Goal: Obtain resource: Download file/media

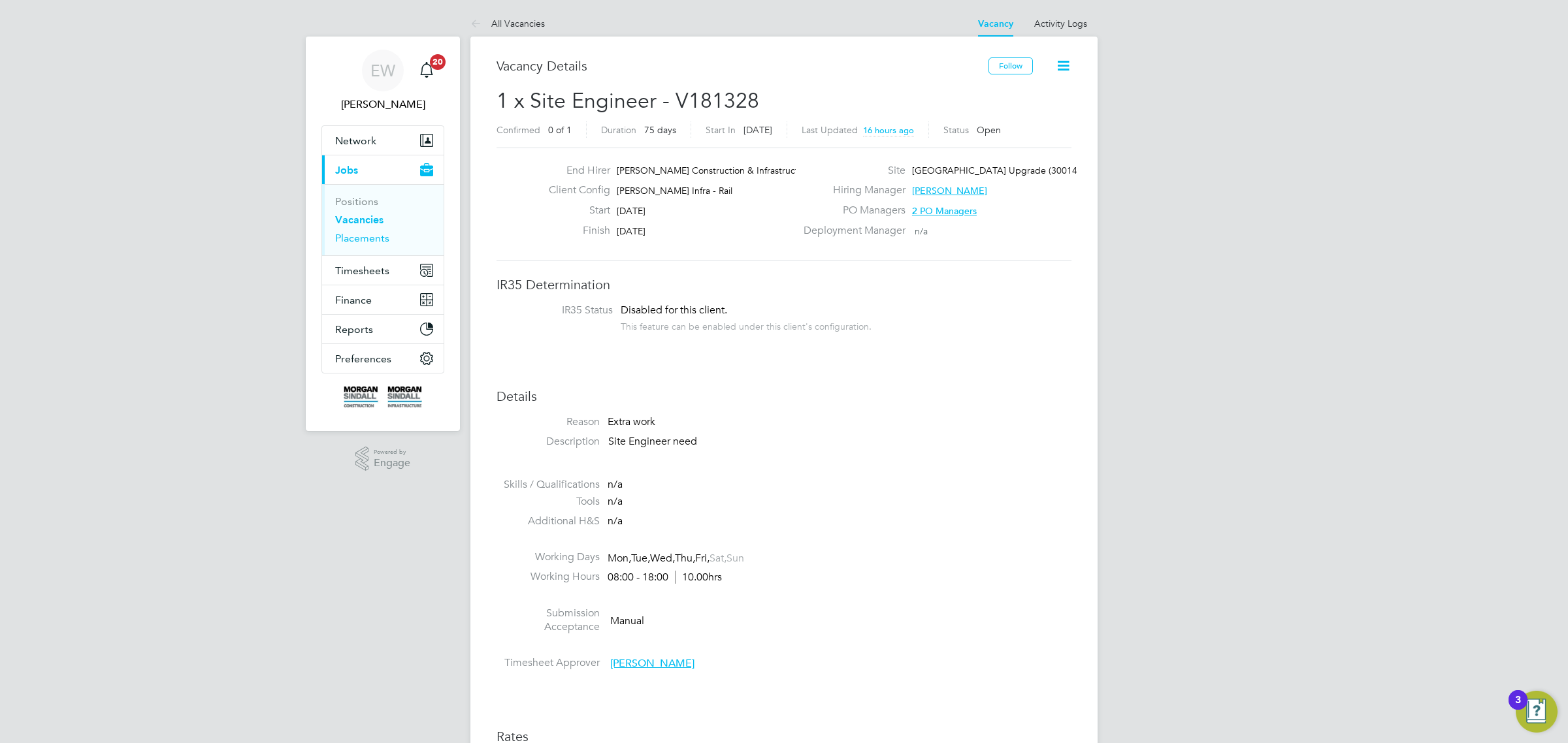
click at [380, 242] on link "Placements" at bounding box center [361, 238] width 54 height 13
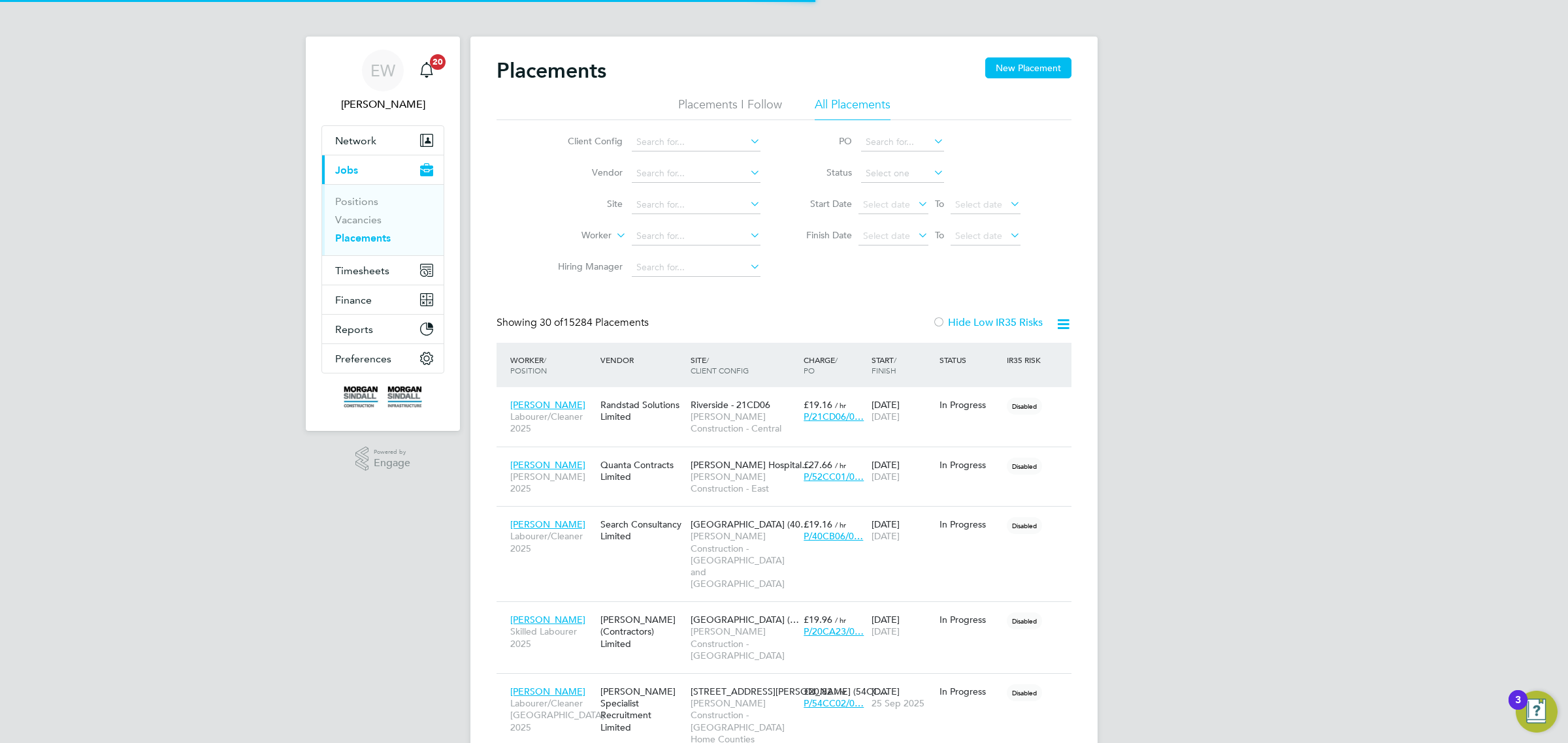
scroll to position [50, 113]
click at [1068, 323] on icon at bounding box center [1063, 324] width 17 height 17
click at [1055, 255] on div "Client Config Vendor Site Worker Hiring Manager PO Status Start Date Select dat…" at bounding box center [783, 202] width 575 height 163
click at [686, 139] on input at bounding box center [695, 142] width 128 height 19
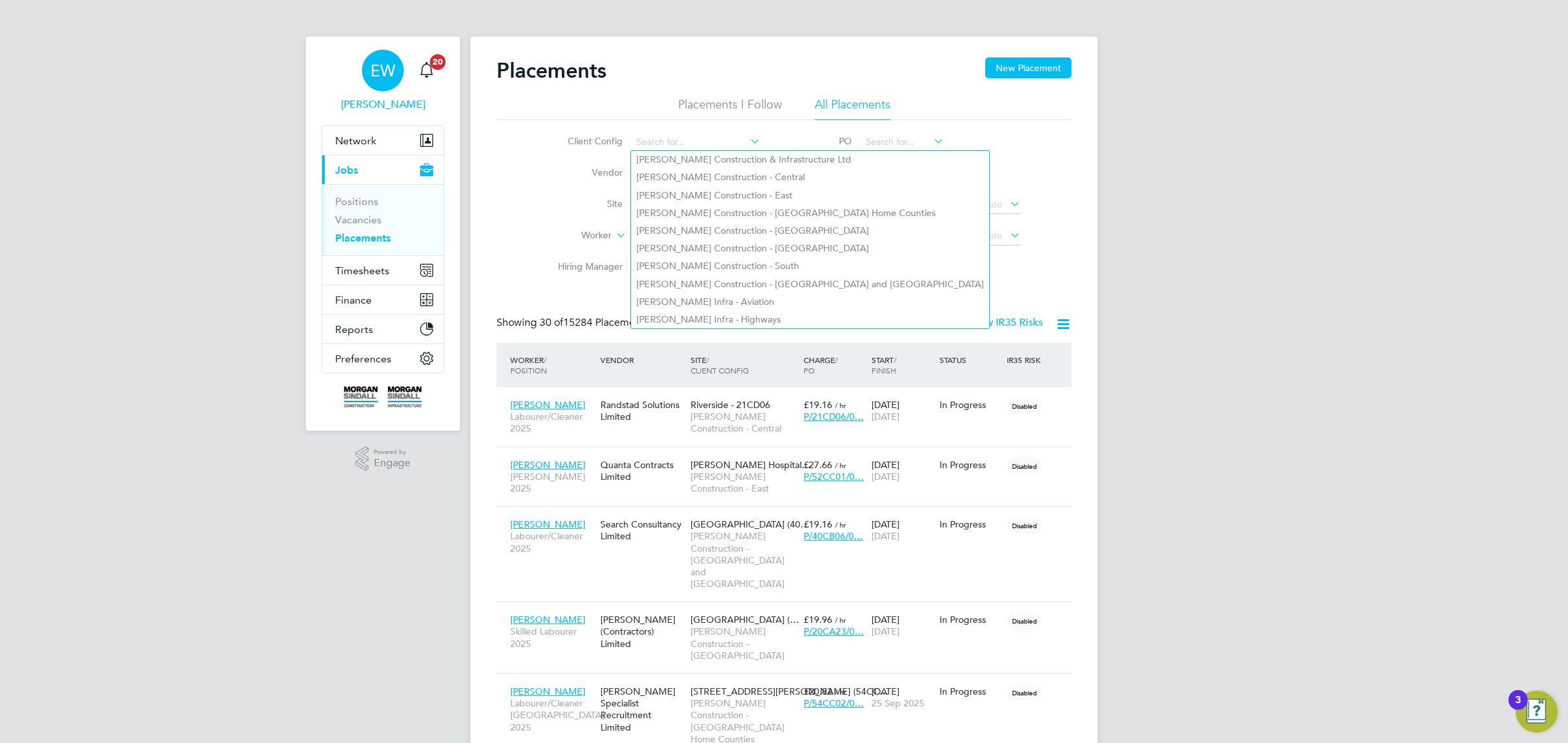
click at [386, 73] on span "EW" at bounding box center [382, 70] width 24 height 17
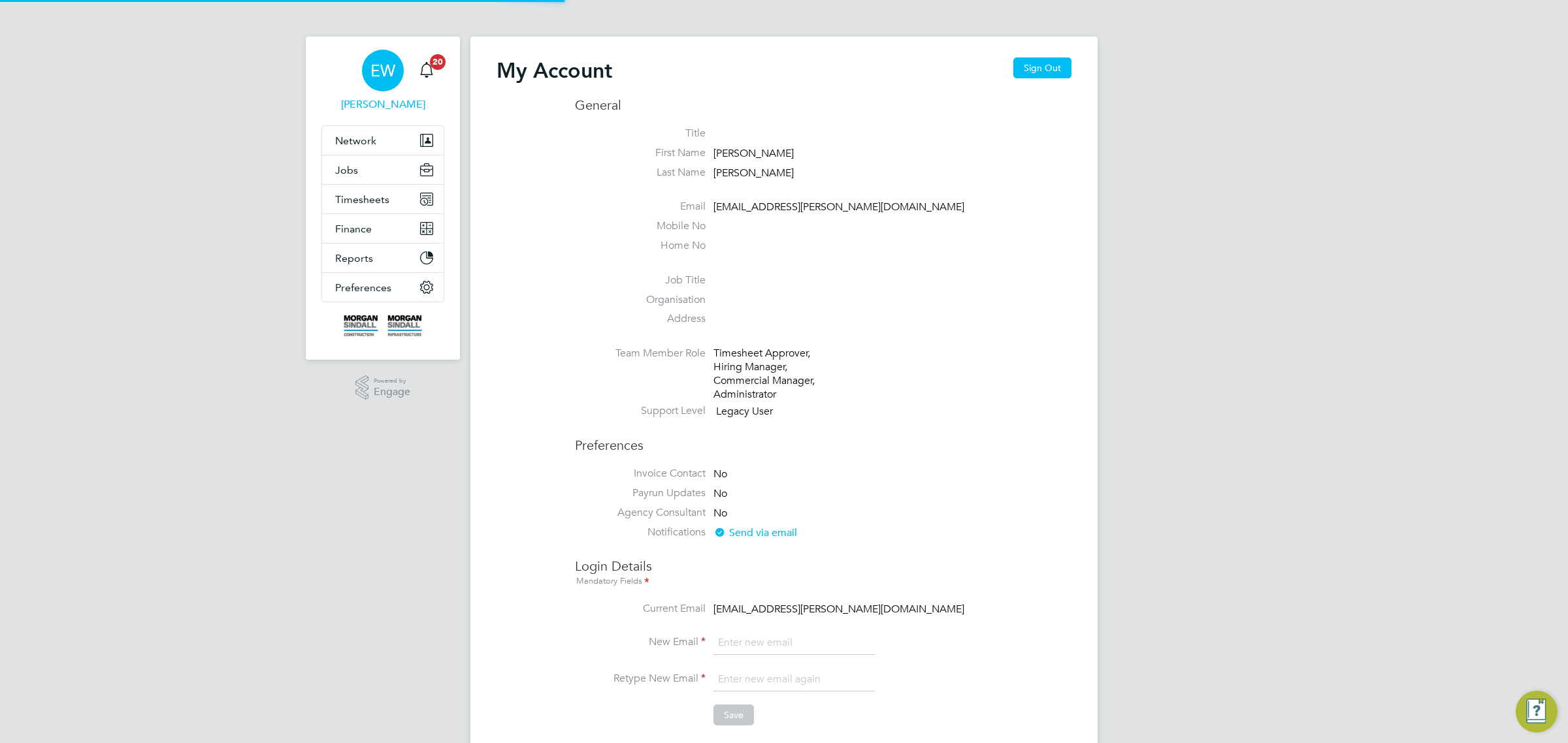
type input "emma.wells@randstad.co.uk"
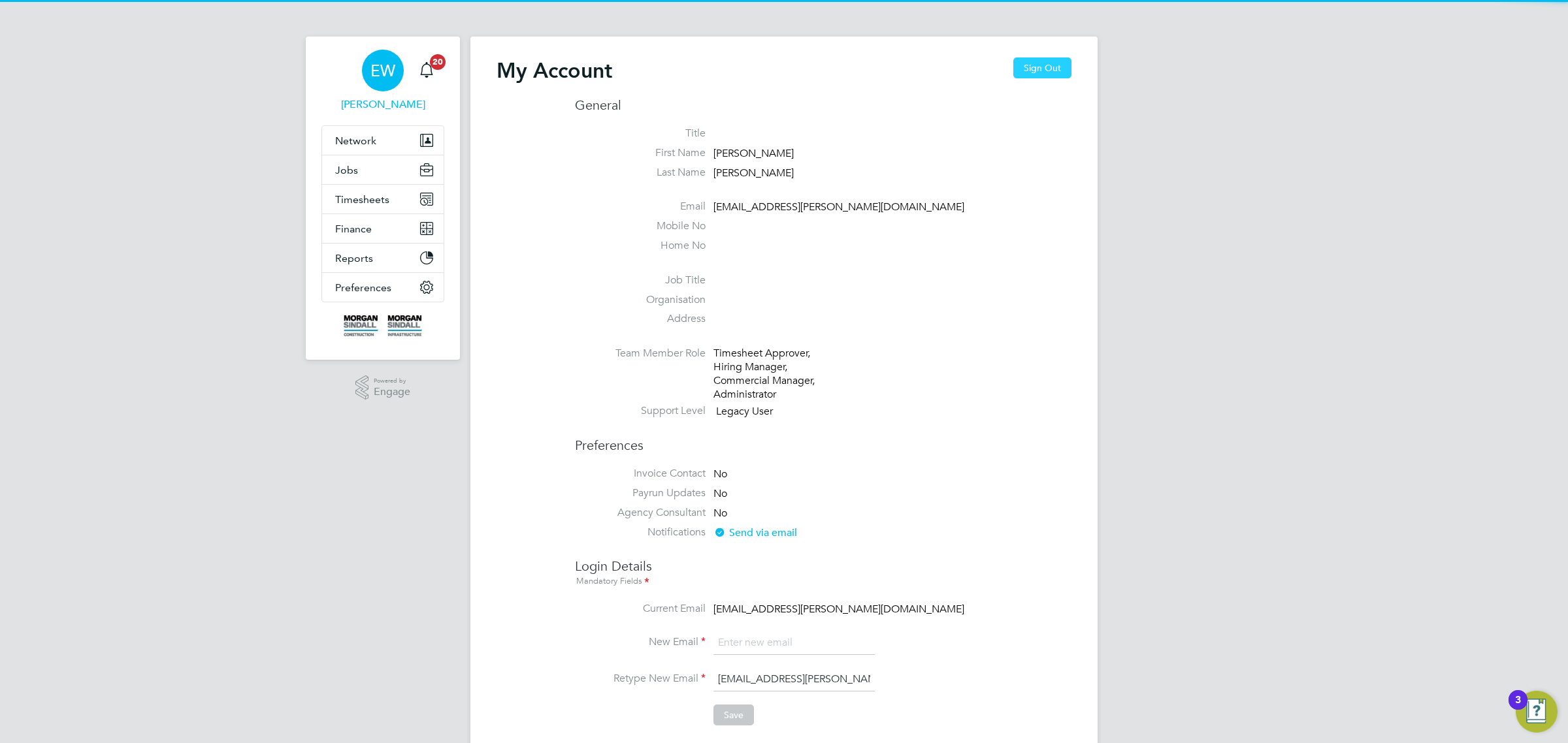
click at [1049, 73] on button "Sign Out" at bounding box center [1041, 68] width 58 height 21
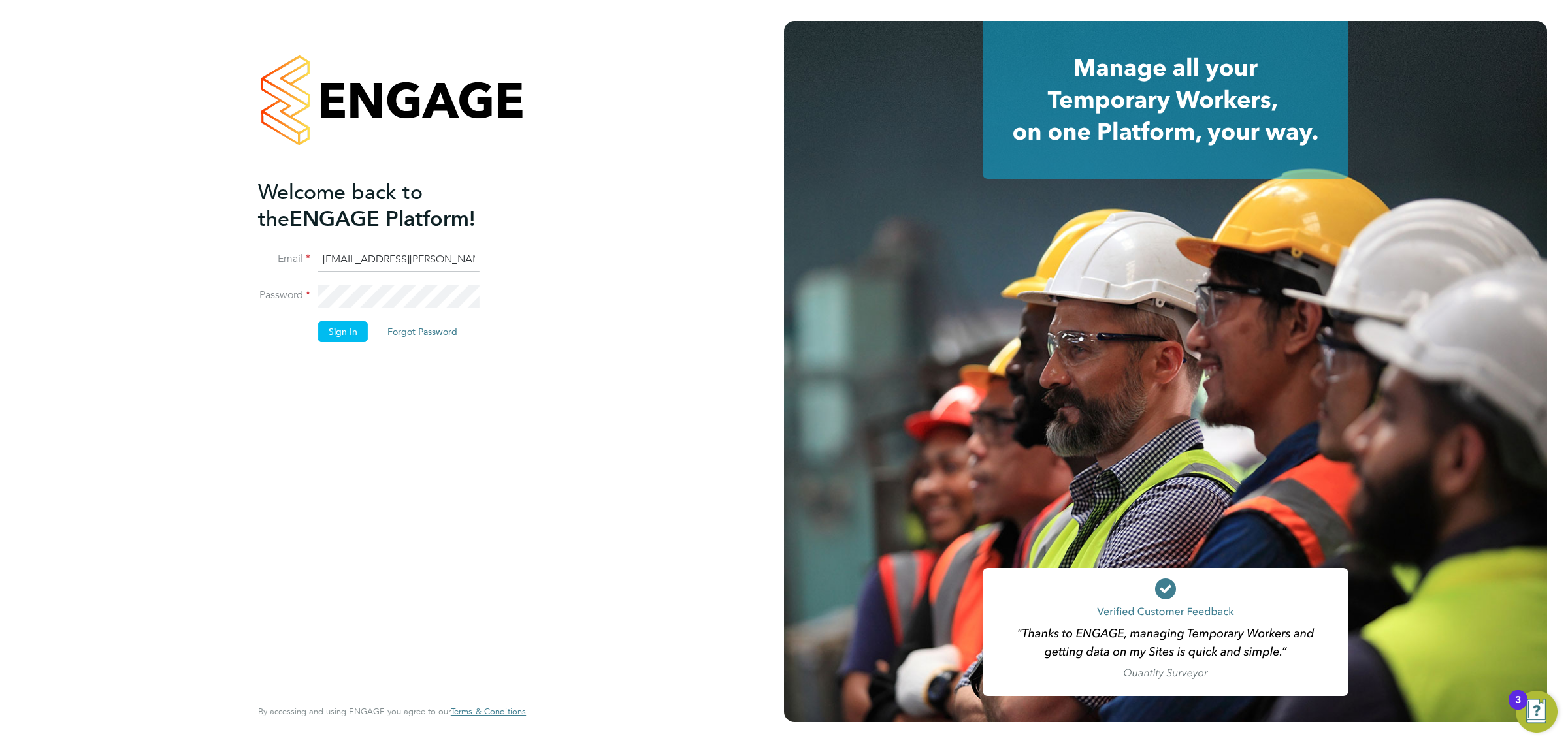
click at [376, 255] on input "emma.wells@randstad.co.uk" at bounding box center [398, 260] width 161 height 23
type input "[PERSON_NAME][EMAIL_ADDRESS][PERSON_NAME][DOMAIN_NAME]"
click at [344, 333] on button "Sign In" at bounding box center [343, 331] width 50 height 21
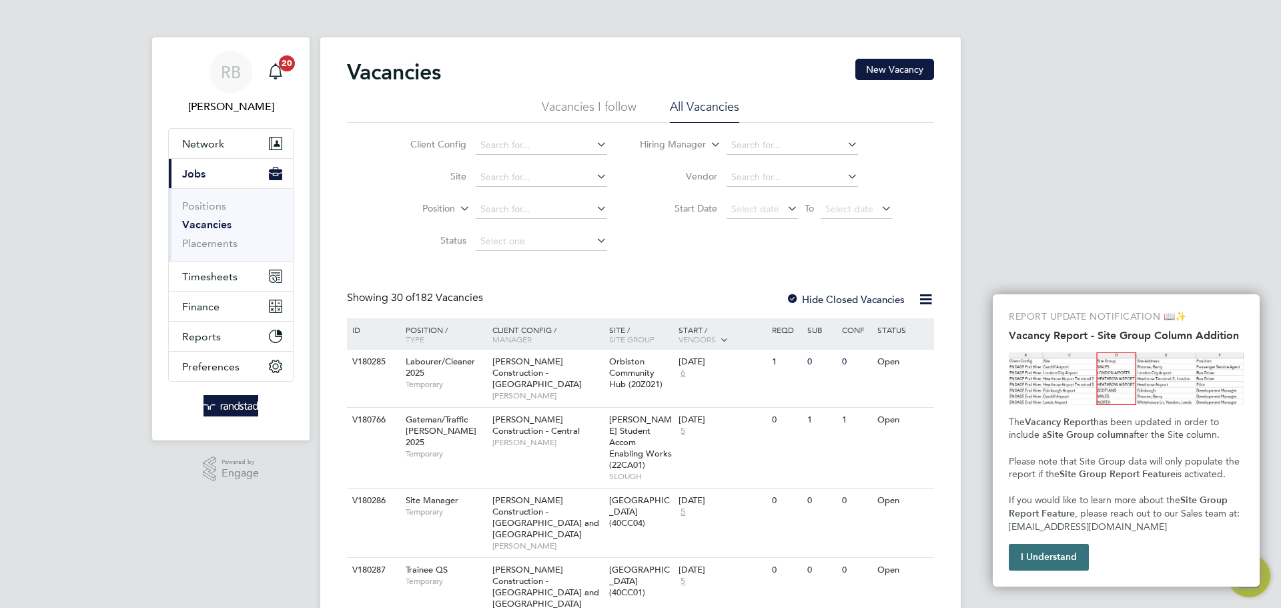
click at [1036, 561] on button "I Understand" at bounding box center [1049, 557] width 80 height 27
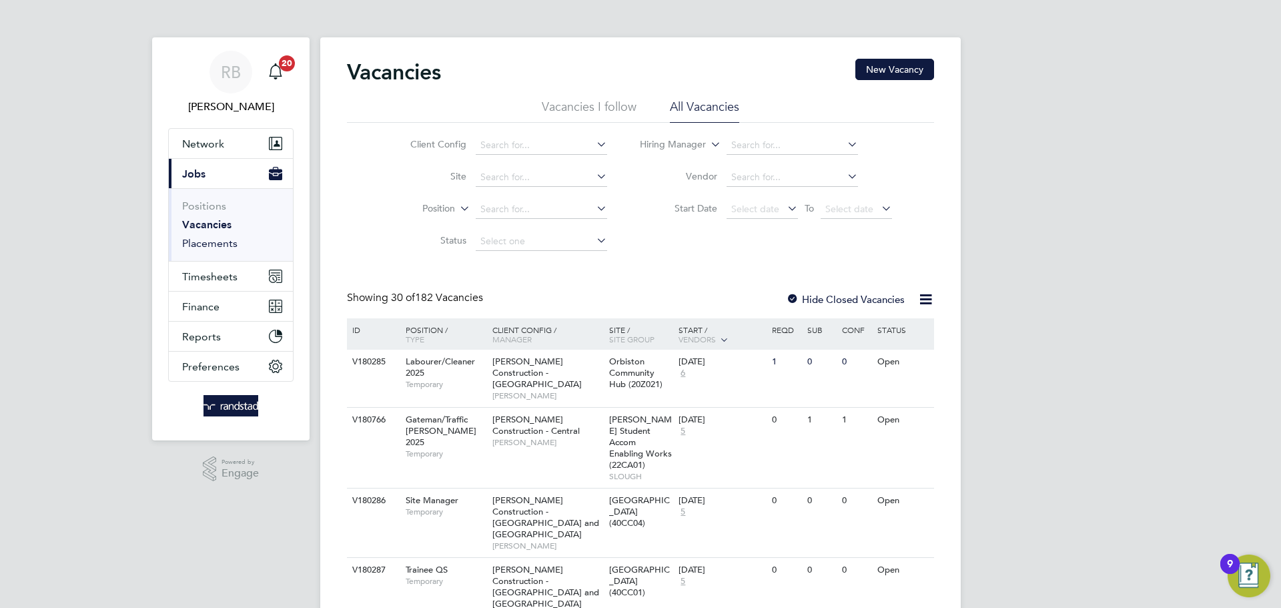
click at [220, 245] on link "Placements" at bounding box center [209, 243] width 55 height 13
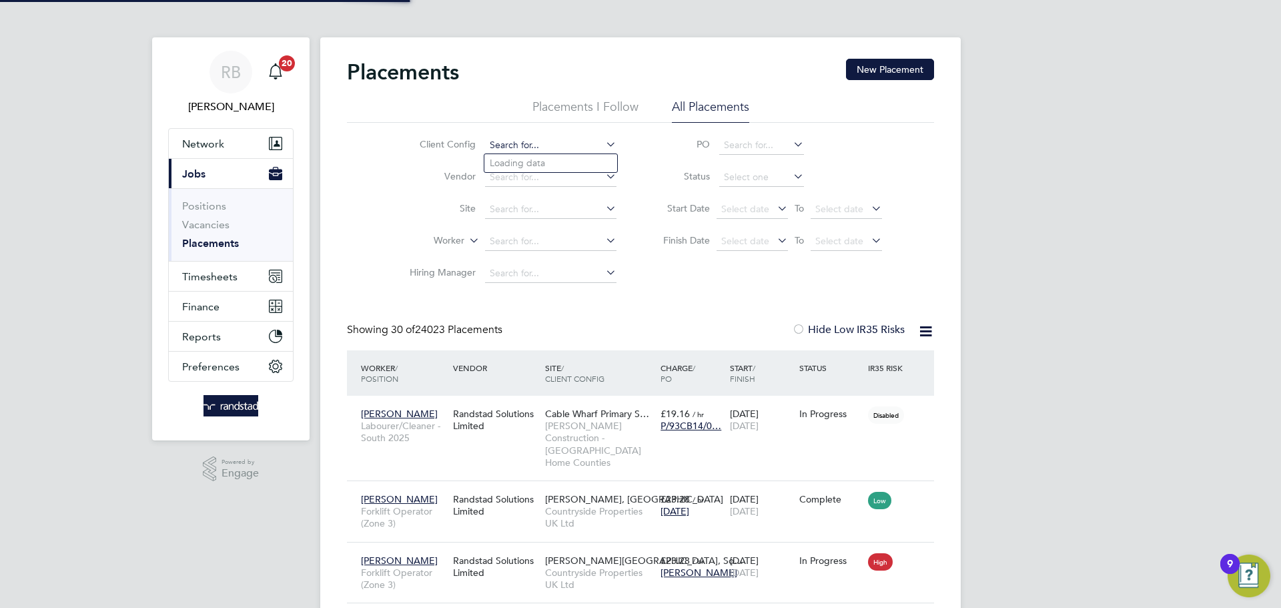
click at [550, 143] on input at bounding box center [550, 145] width 131 height 19
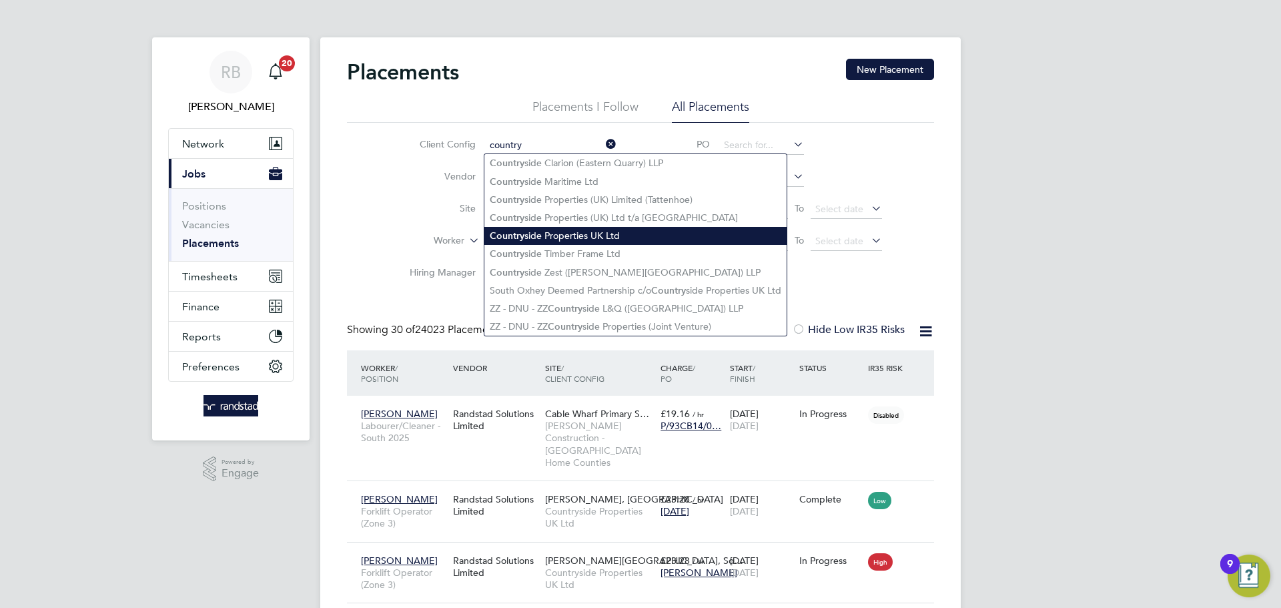
type input "Countryside Properties UK Ltd"
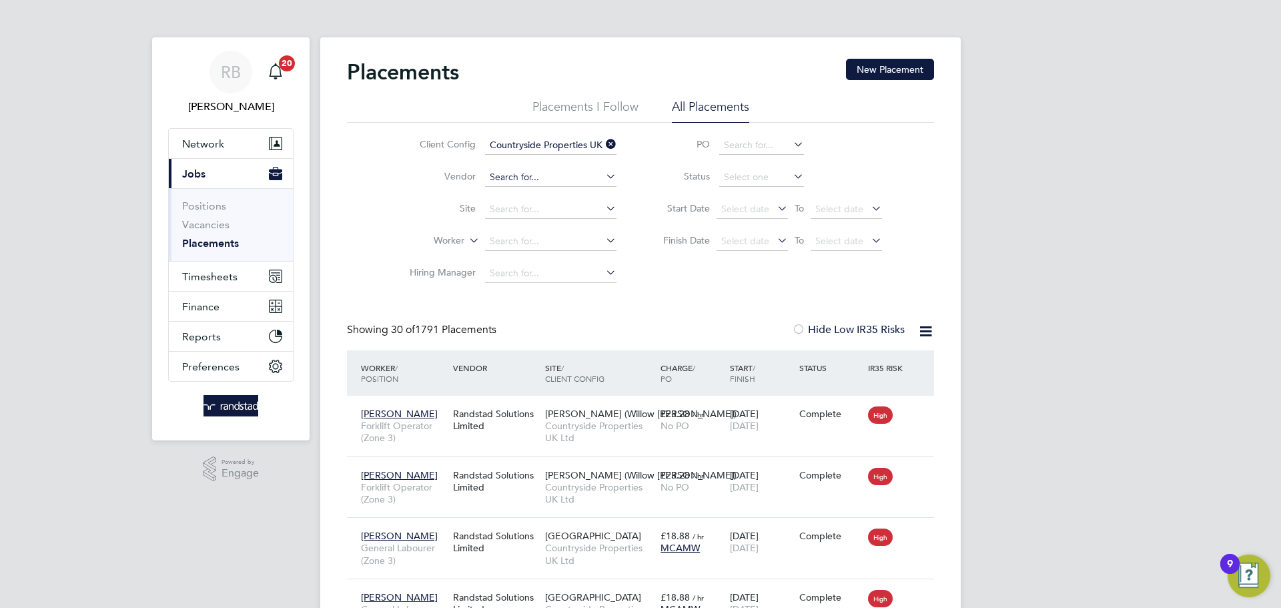
click at [547, 178] on input at bounding box center [550, 177] width 131 height 19
click at [556, 196] on li "Randst ad Solutions Limited" at bounding box center [550, 196] width 133 height 18
type input "Randstad Solutions Limited"
click at [928, 328] on icon at bounding box center [926, 331] width 17 height 17
click at [871, 362] on li "Download Placements Report" at bounding box center [860, 363] width 142 height 19
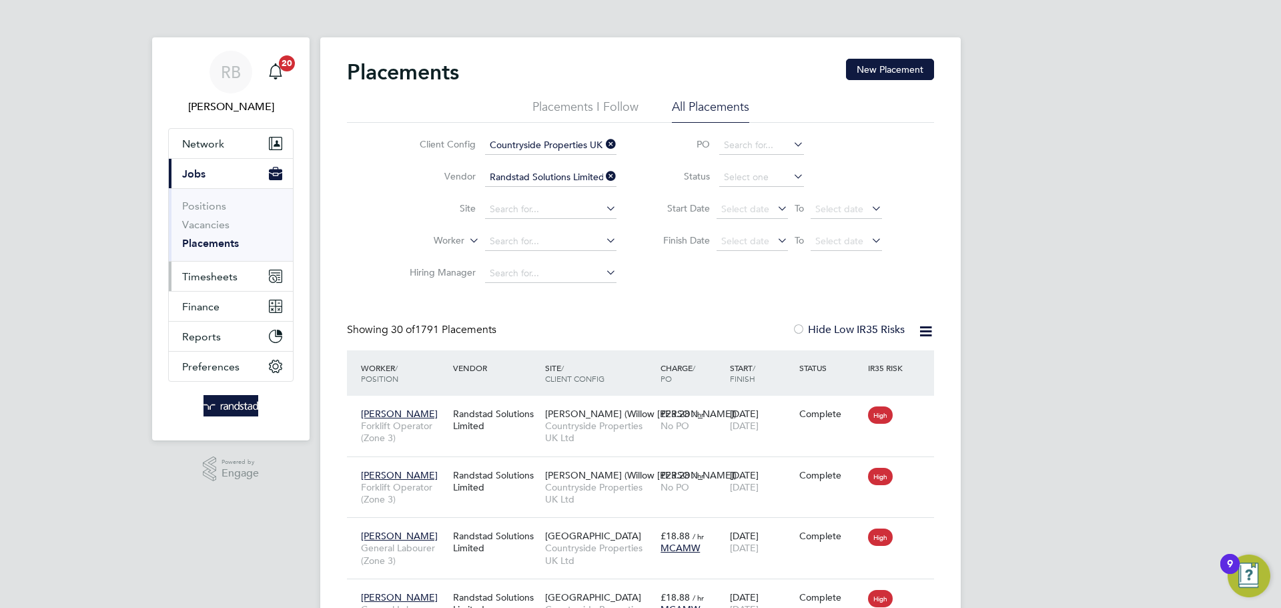
click at [213, 273] on span "Timesheets" at bounding box center [209, 276] width 55 height 13
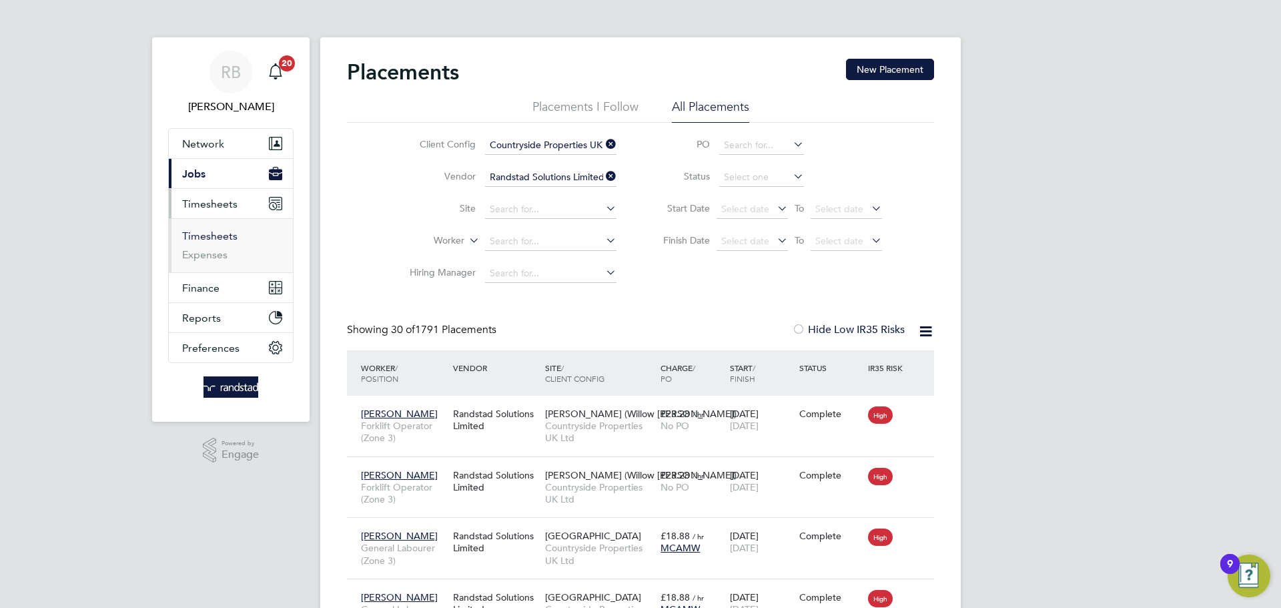
click at [220, 236] on link "Timesheets" at bounding box center [209, 236] width 55 height 13
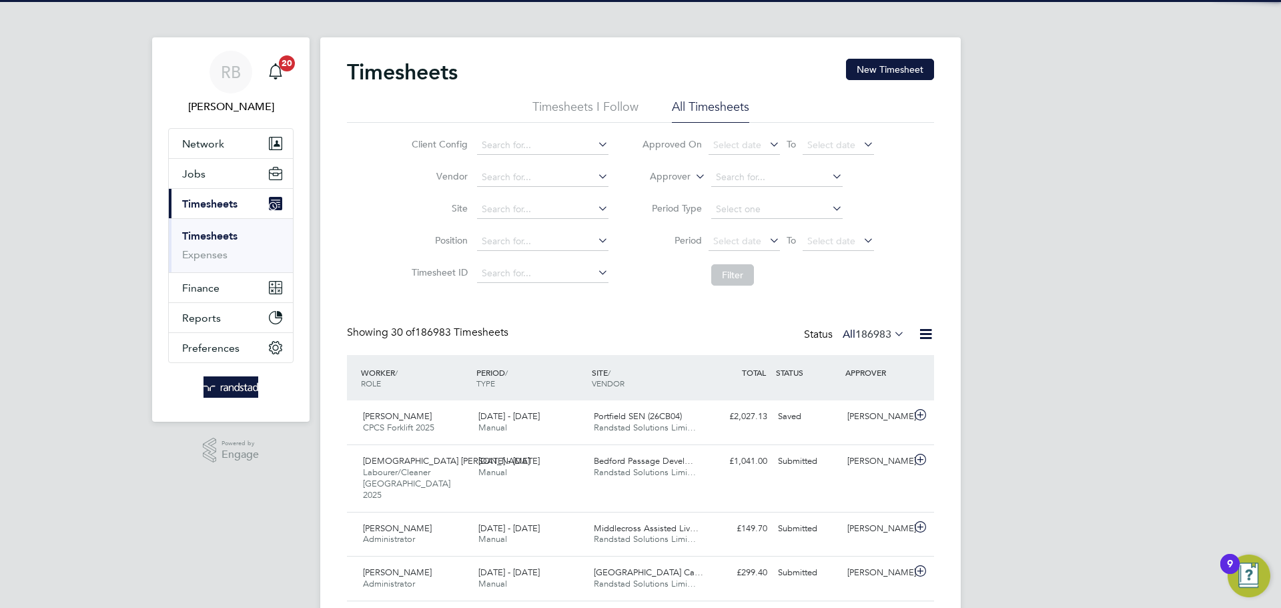
scroll to position [34, 116]
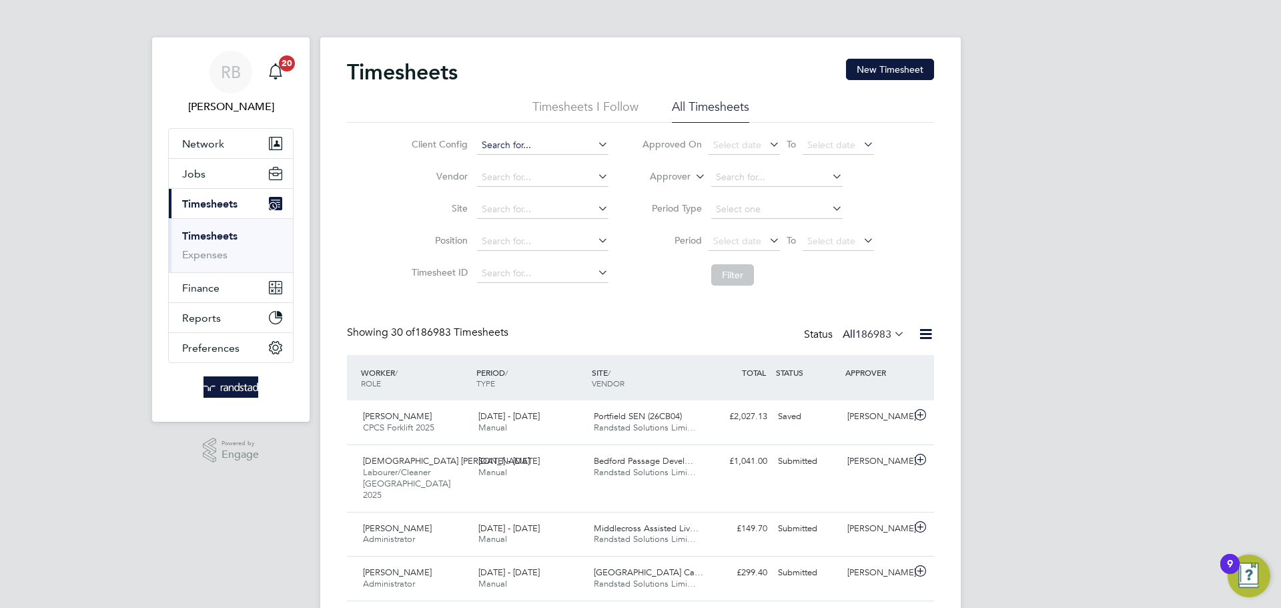
click at [533, 143] on input at bounding box center [542, 145] width 131 height 19
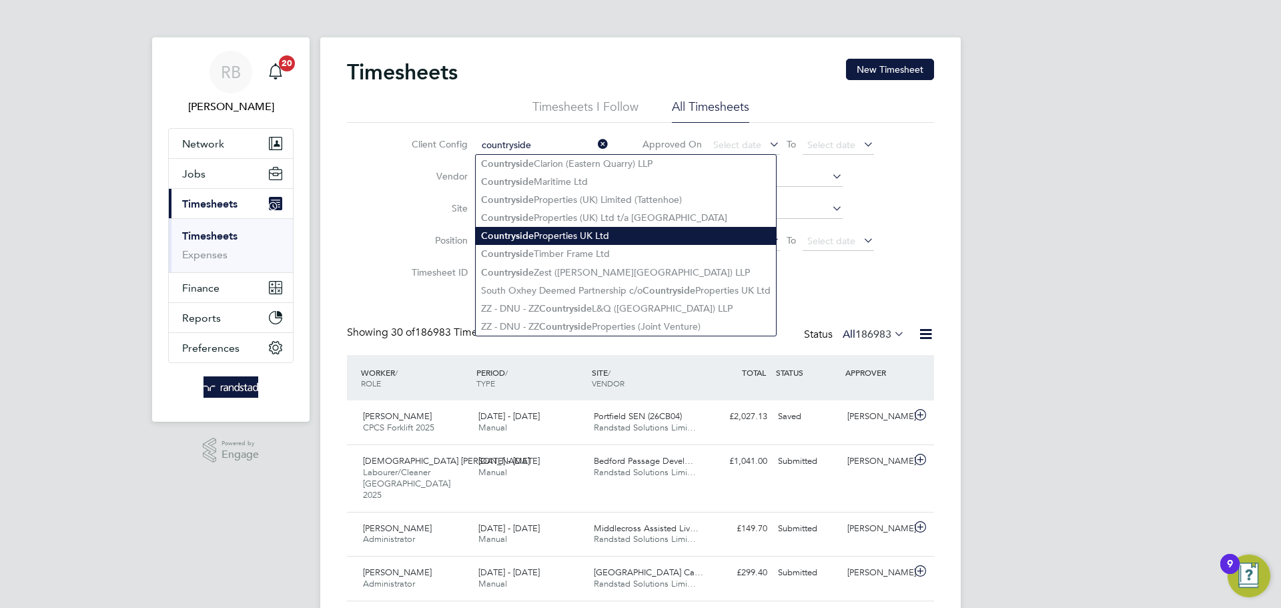
type input "Countryside Properties UK Ltd"
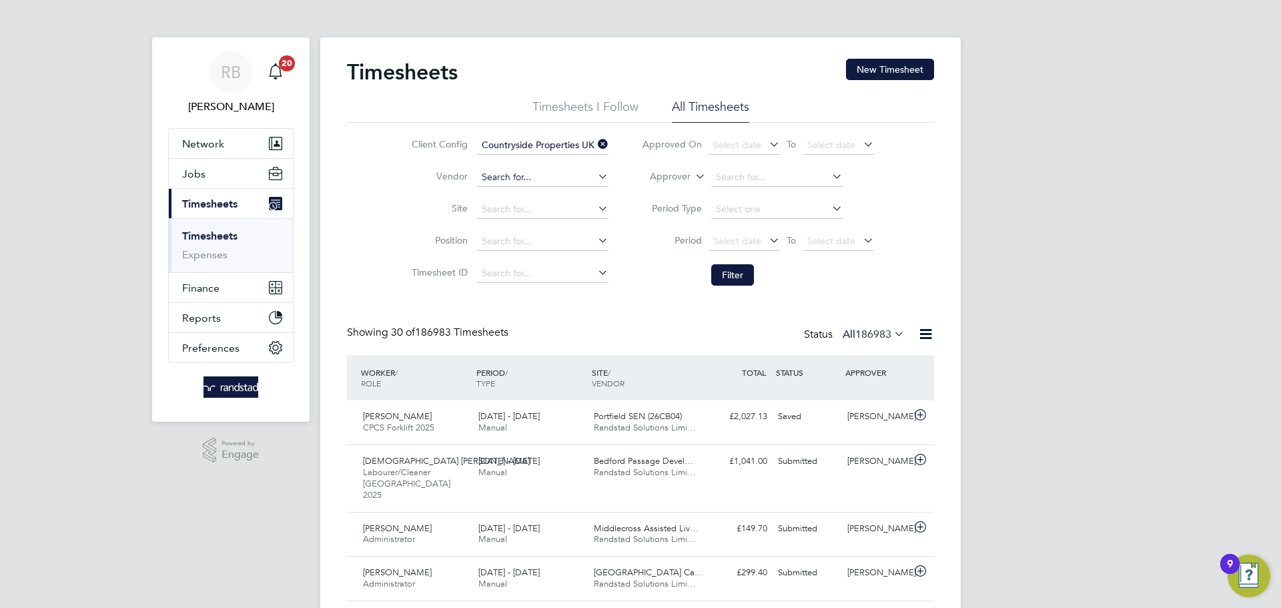
click at [518, 176] on input at bounding box center [542, 177] width 131 height 19
type input "randst"
click at [391, 215] on li "Site" at bounding box center [508, 210] width 234 height 32
click at [741, 277] on button "Filter" at bounding box center [732, 274] width 43 height 21
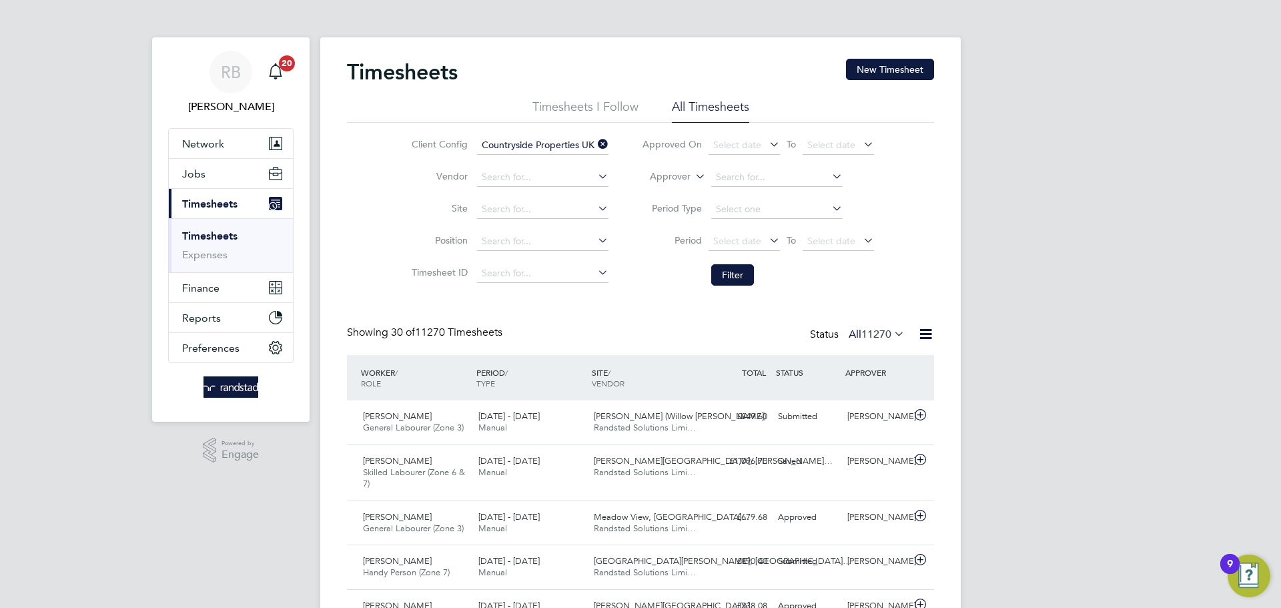
click at [929, 335] on icon at bounding box center [926, 334] width 17 height 17
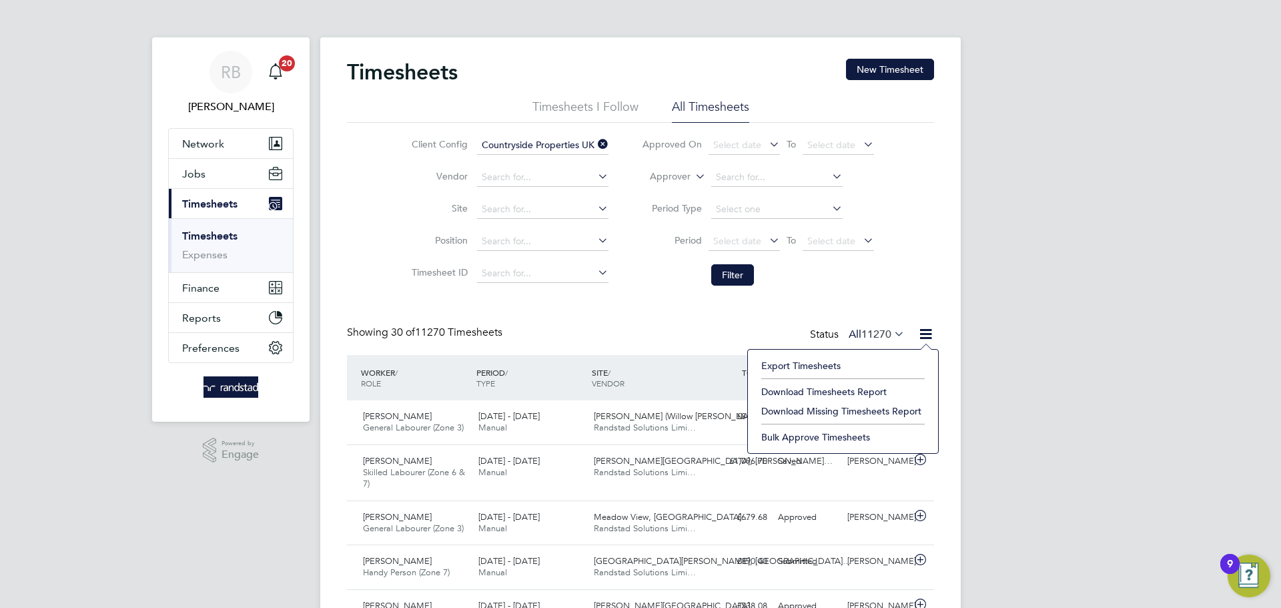
click at [833, 388] on li "Download Timesheets Report" at bounding box center [843, 391] width 177 height 19
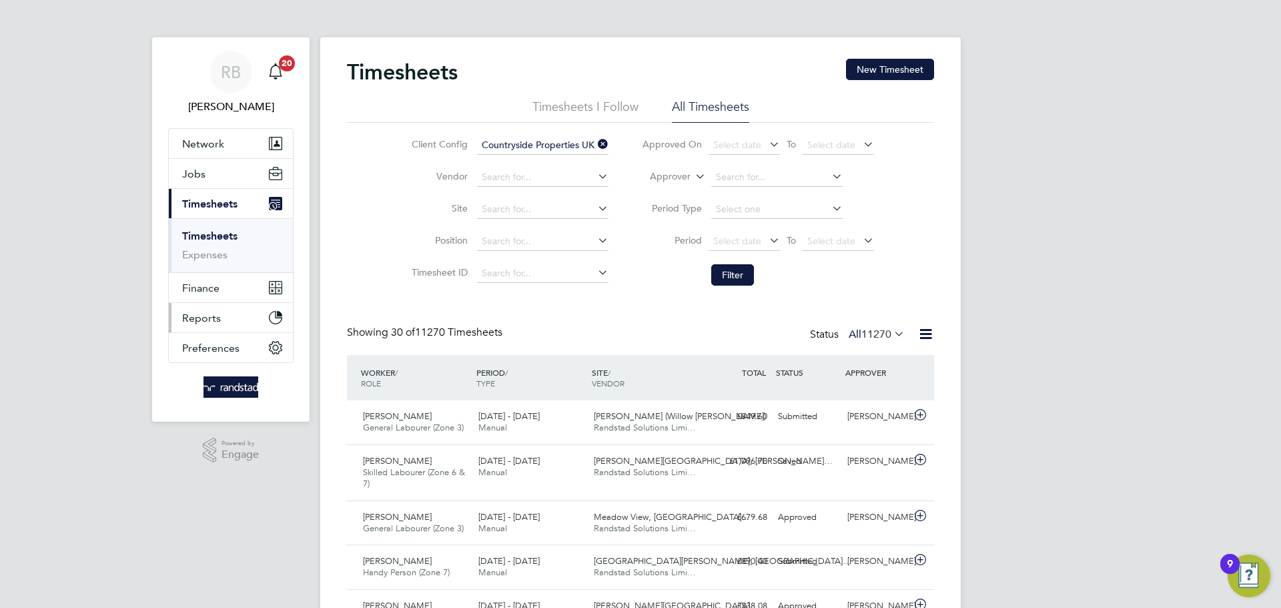
click at [202, 318] on span "Reports" at bounding box center [201, 318] width 39 height 13
click at [210, 315] on link "Report Downloads" at bounding box center [227, 314] width 91 height 13
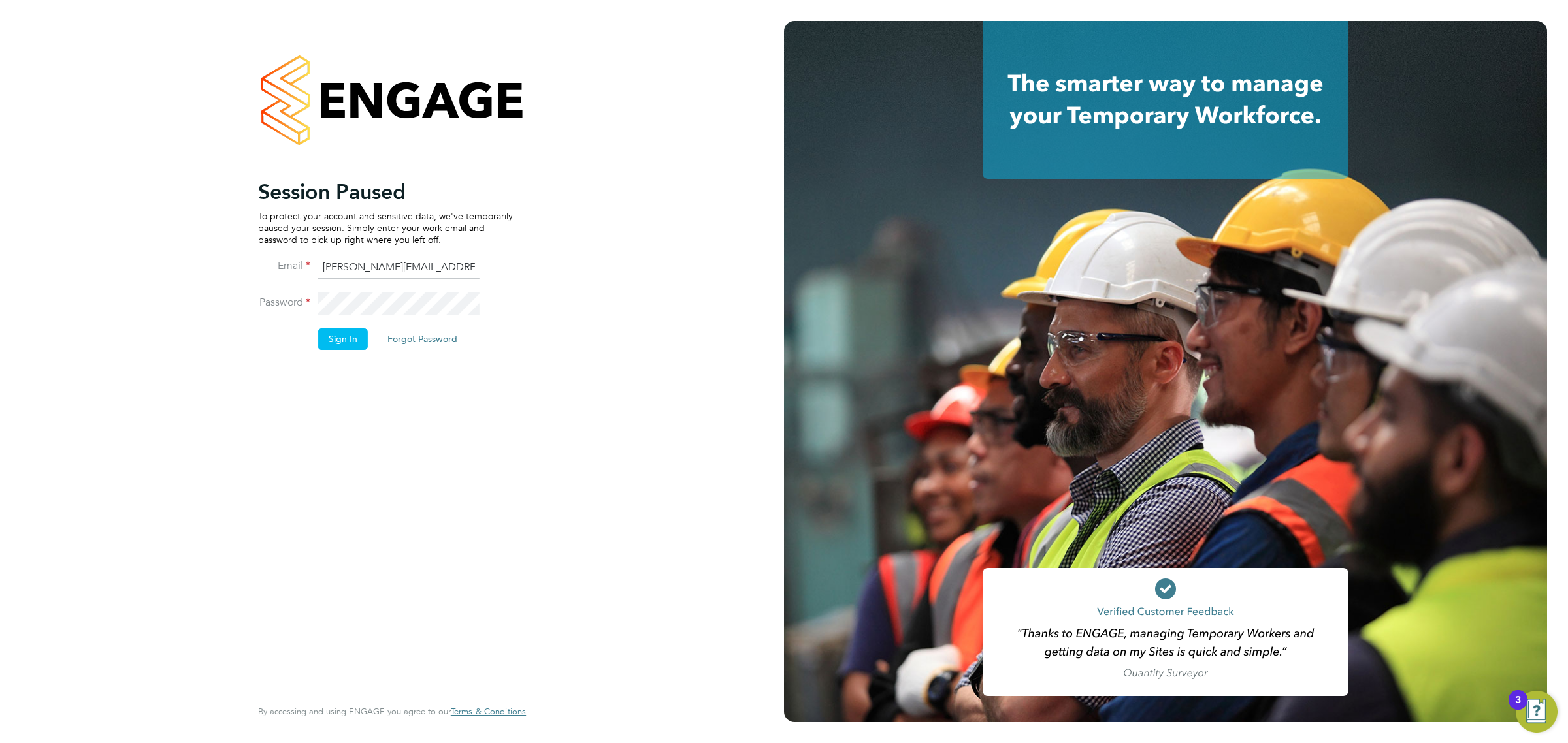
click at [338, 264] on input "robert.beecham@randstadcpe.com" at bounding box center [398, 268] width 161 height 23
type input "emma.wells@randstad.co.uk"
click at [337, 338] on button "Sign In" at bounding box center [343, 339] width 50 height 21
